Goal: Navigation & Orientation: Understand site structure

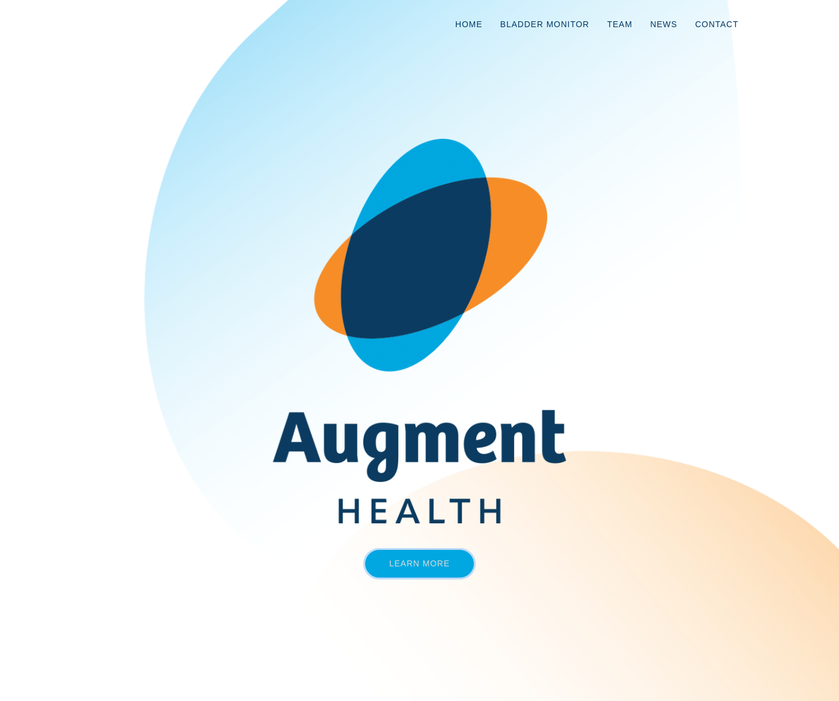
click at [442, 560] on link "Learn More" at bounding box center [419, 564] width 109 height 28
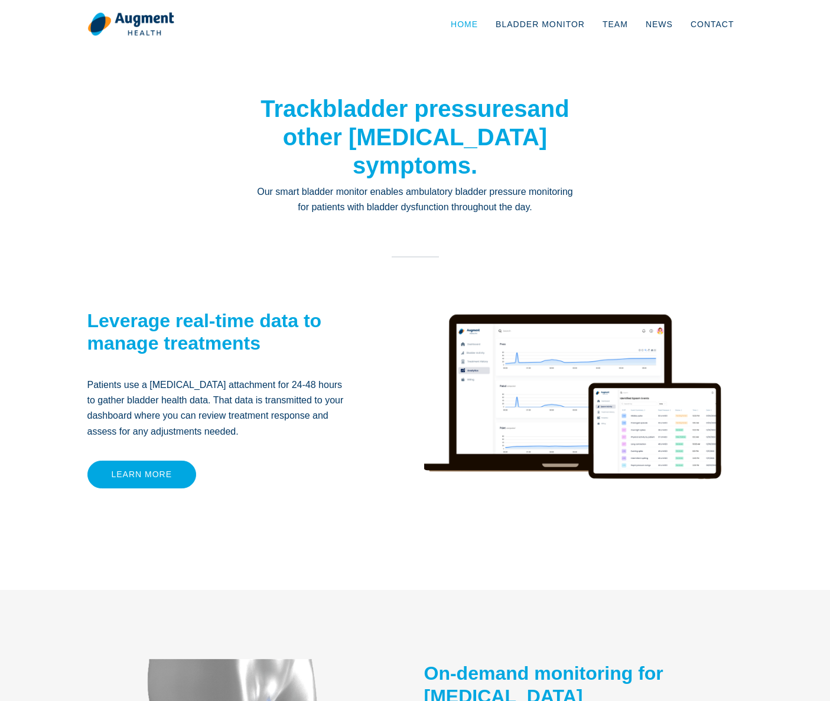
click at [476, 25] on link "Home" at bounding box center [464, 24] width 45 height 39
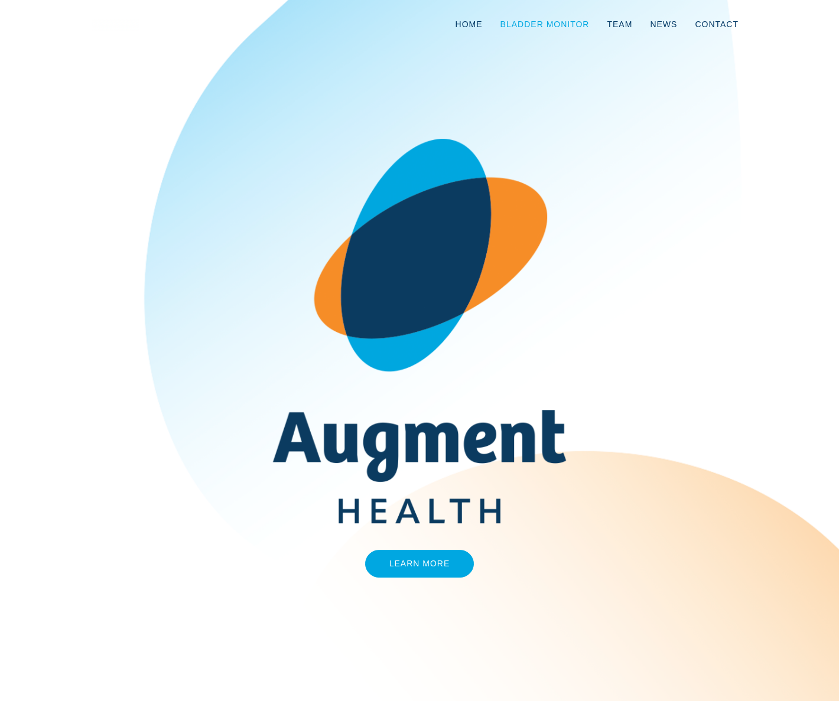
click at [577, 28] on link "Bladder Monitor" at bounding box center [544, 24] width 107 height 39
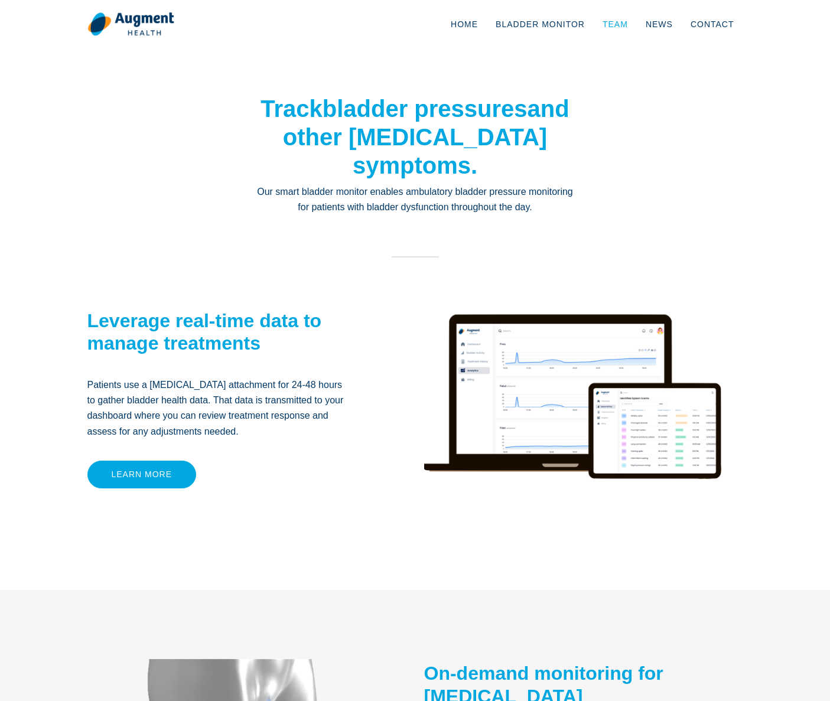
click at [627, 27] on link "Team" at bounding box center [615, 24] width 43 height 39
